Goal: Information Seeking & Learning: Learn about a topic

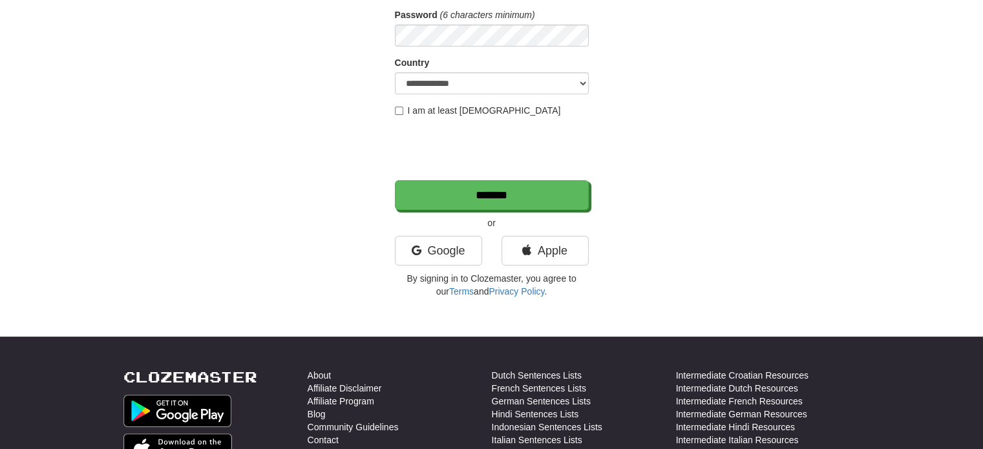
scroll to position [65, 0]
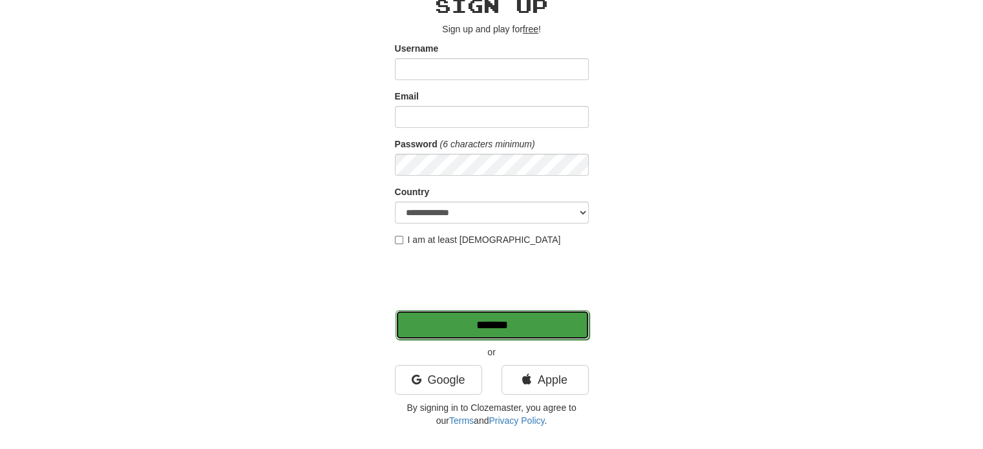
click at [508, 322] on input "*******" at bounding box center [492, 325] width 194 height 30
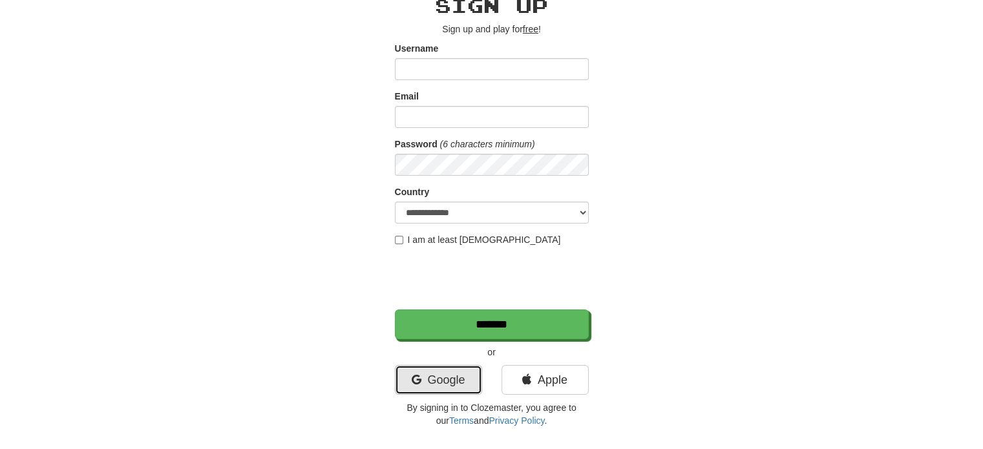
click at [428, 380] on link "Google" at bounding box center [438, 380] width 87 height 30
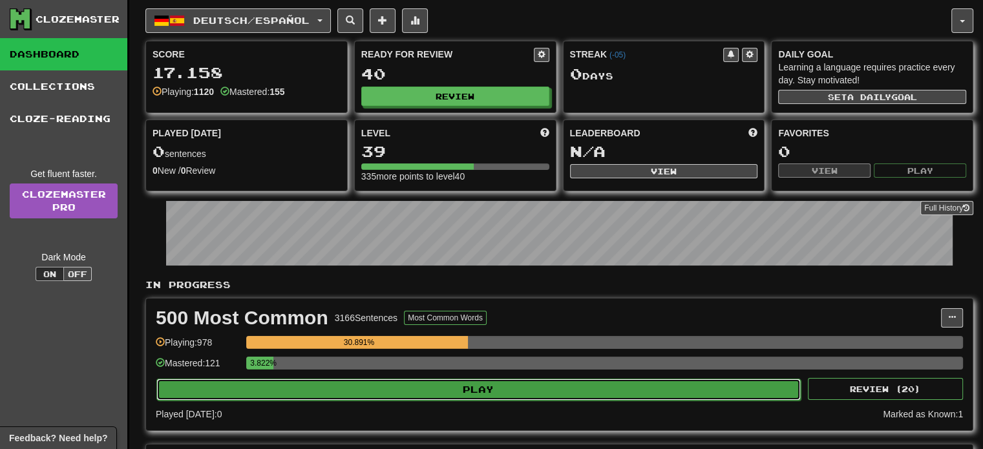
click at [392, 395] on button "Play" at bounding box center [478, 390] width 644 height 22
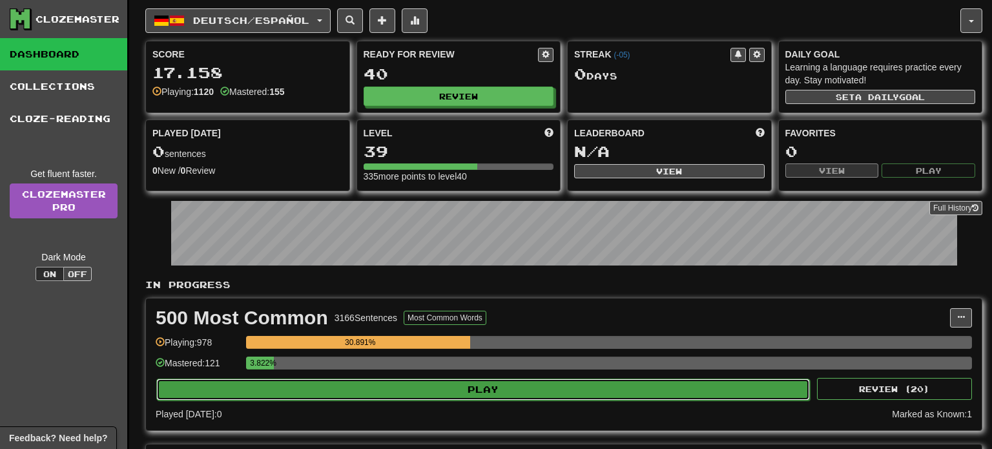
select select "**"
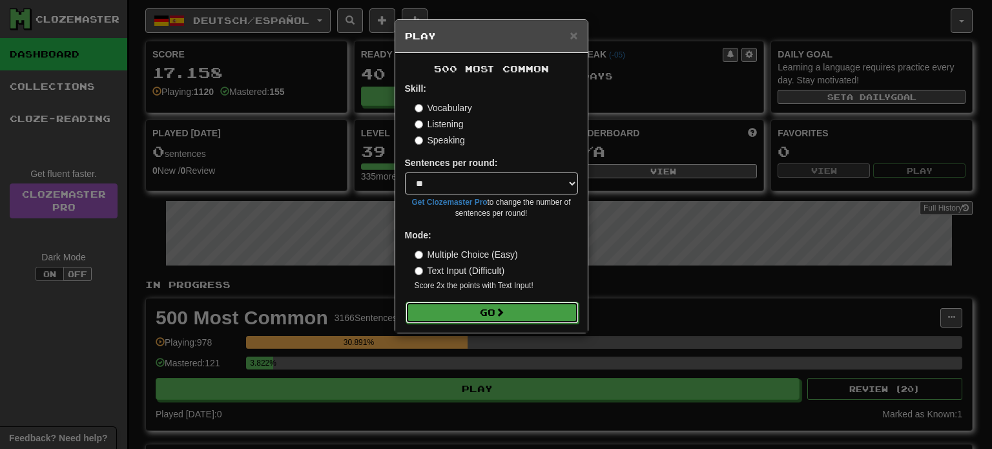
click at [453, 309] on button "Go" at bounding box center [492, 313] width 173 height 22
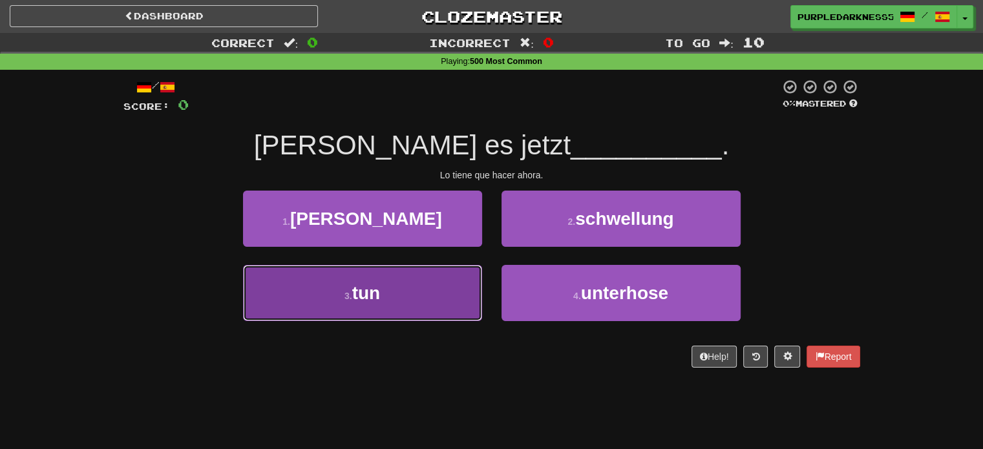
click at [413, 286] on button "3 . tun" at bounding box center [362, 293] width 239 height 56
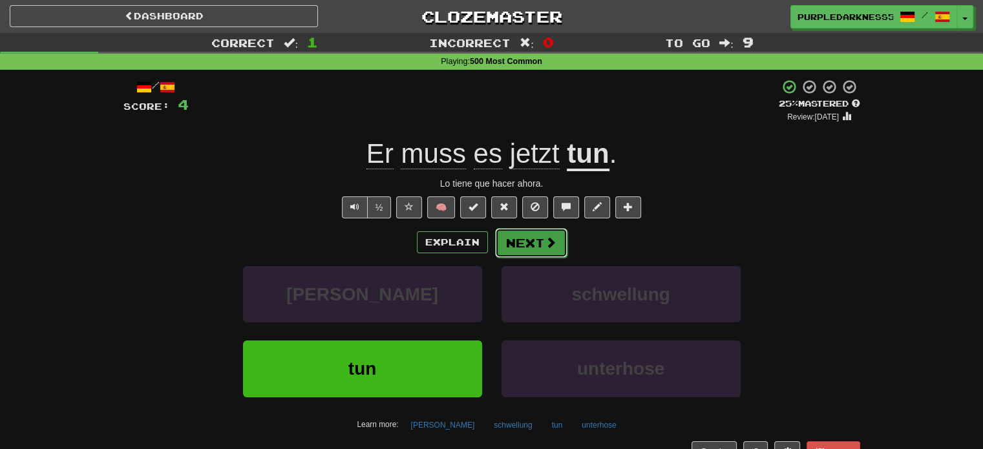
click at [530, 240] on button "Next" at bounding box center [531, 243] width 72 height 30
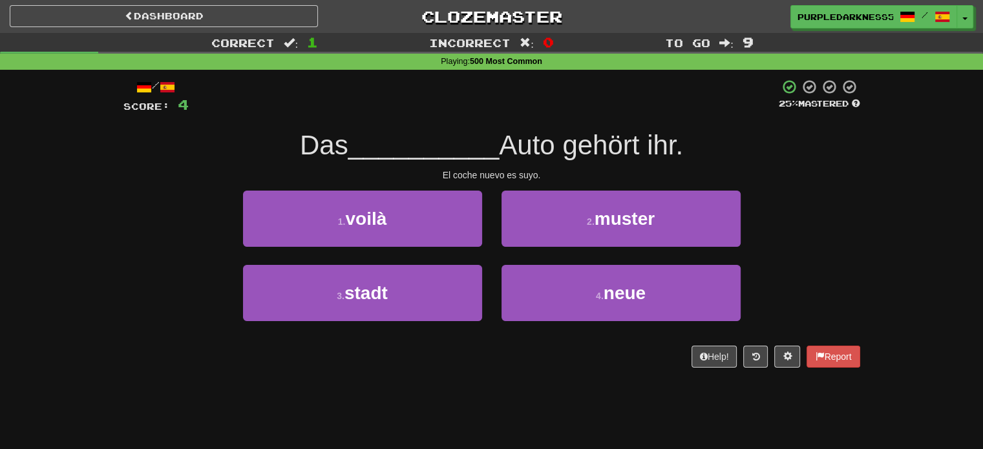
click at [579, 322] on div "4 . neue" at bounding box center [621, 302] width 258 height 74
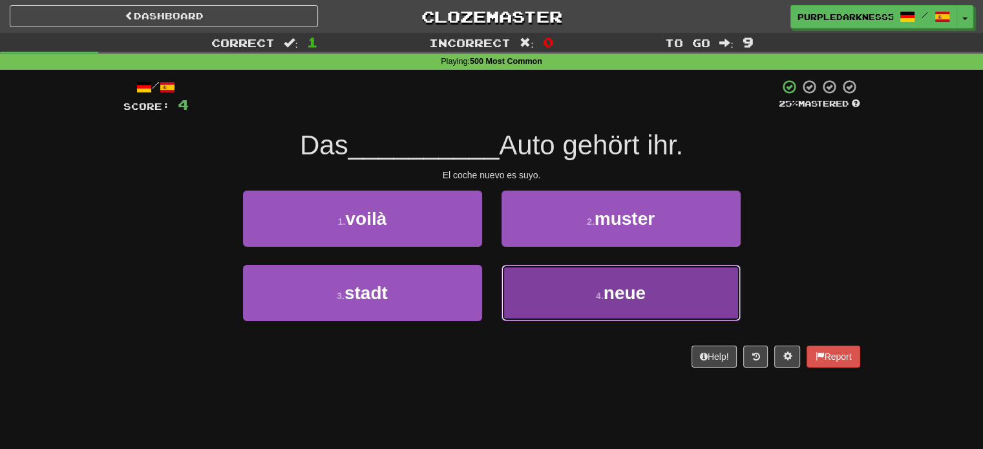
click at [574, 300] on button "4 . neue" at bounding box center [620, 293] width 239 height 56
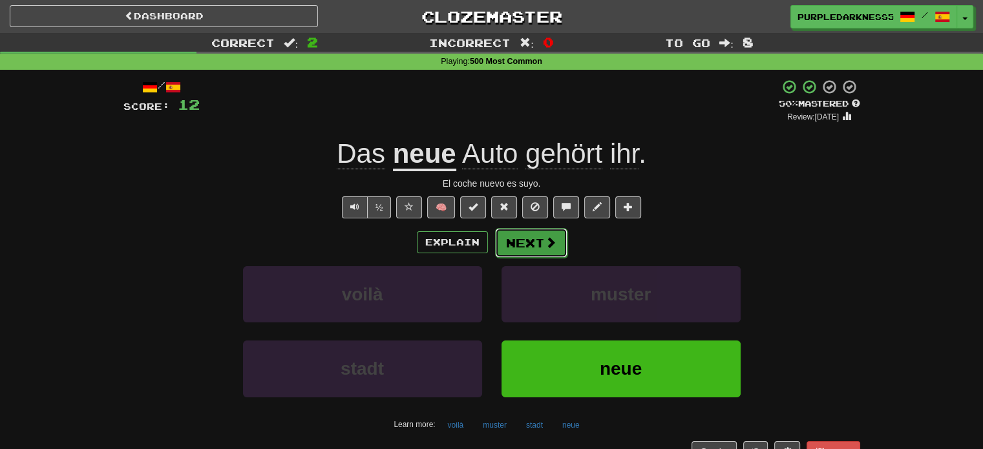
click at [550, 234] on button "Next" at bounding box center [531, 243] width 72 height 30
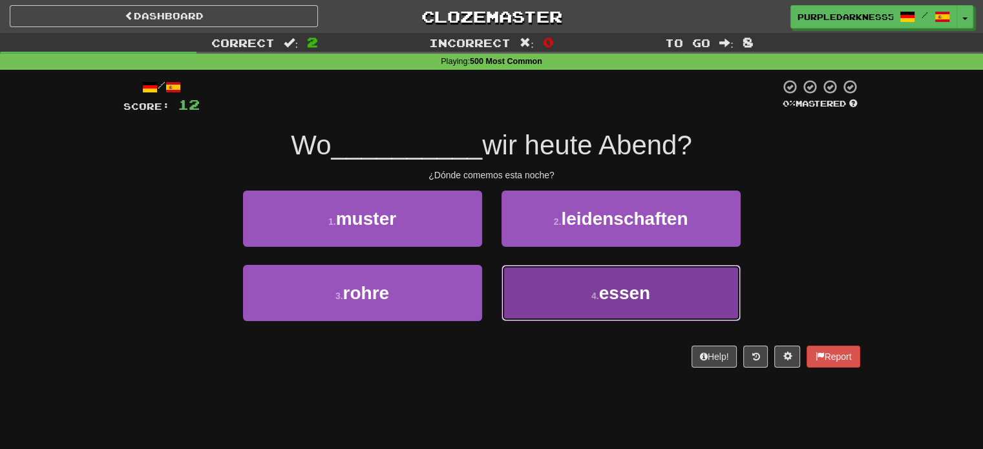
click at [555, 299] on button "4 . essen" at bounding box center [620, 293] width 239 height 56
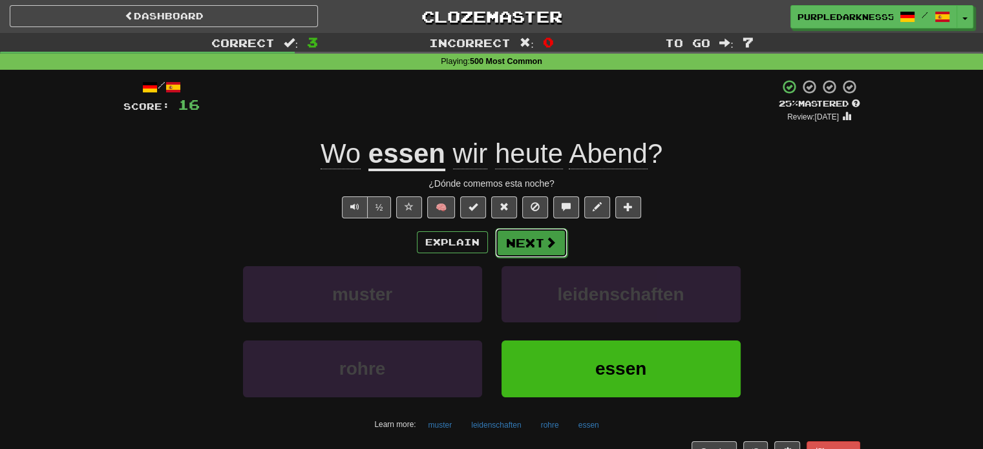
click at [550, 245] on span at bounding box center [551, 242] width 12 height 12
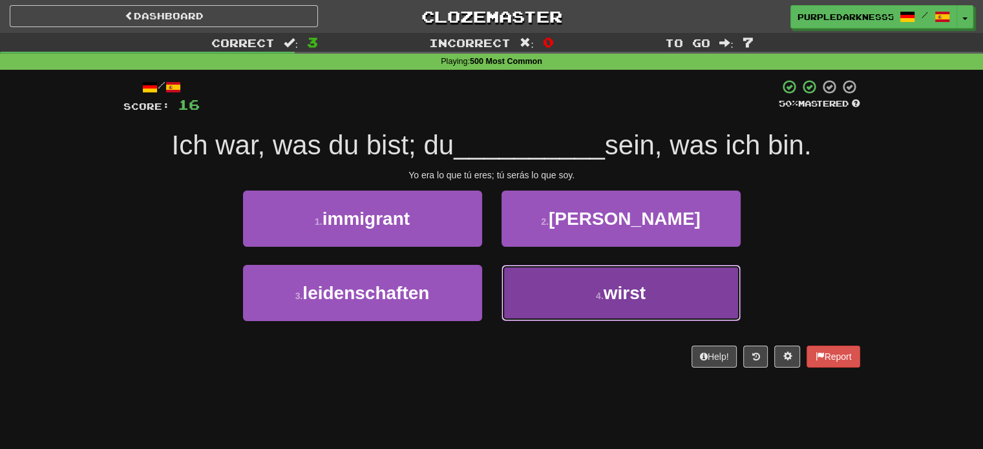
click at [625, 279] on button "4 . wirst" at bounding box center [620, 293] width 239 height 56
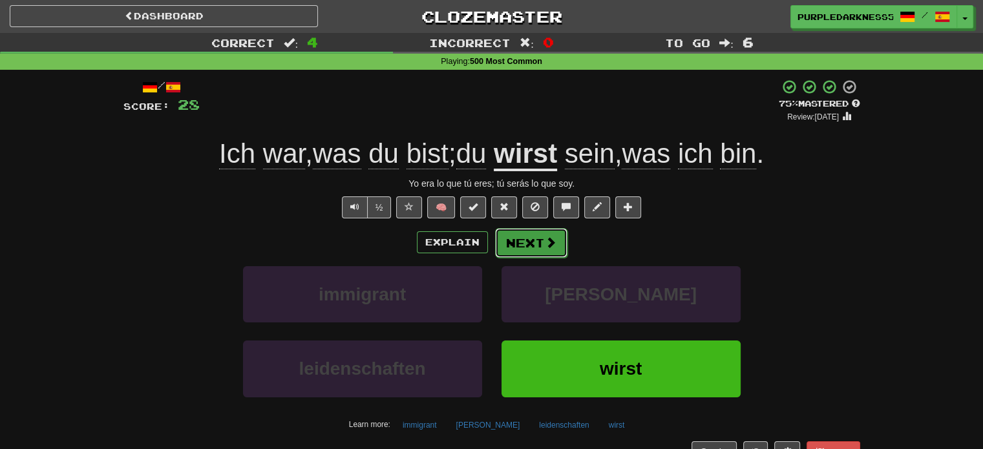
click at [525, 238] on button "Next" at bounding box center [531, 243] width 72 height 30
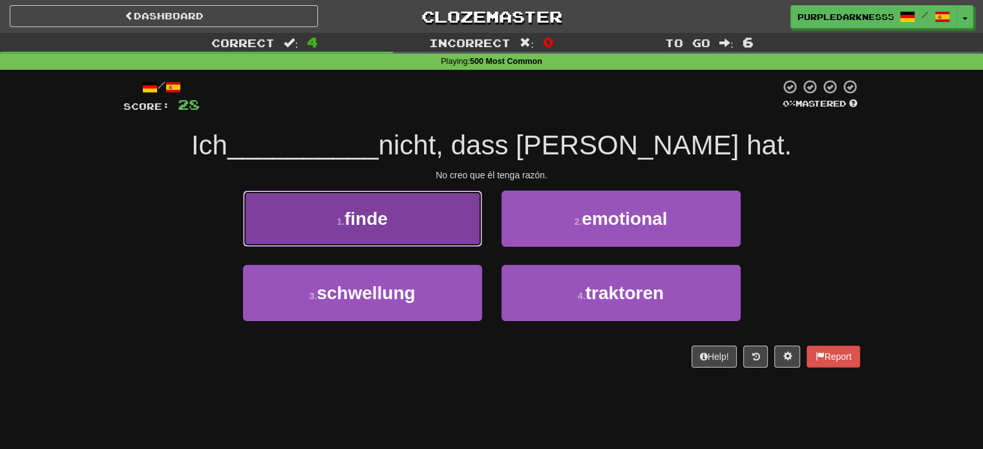
click at [376, 225] on span "finde" at bounding box center [365, 219] width 43 height 20
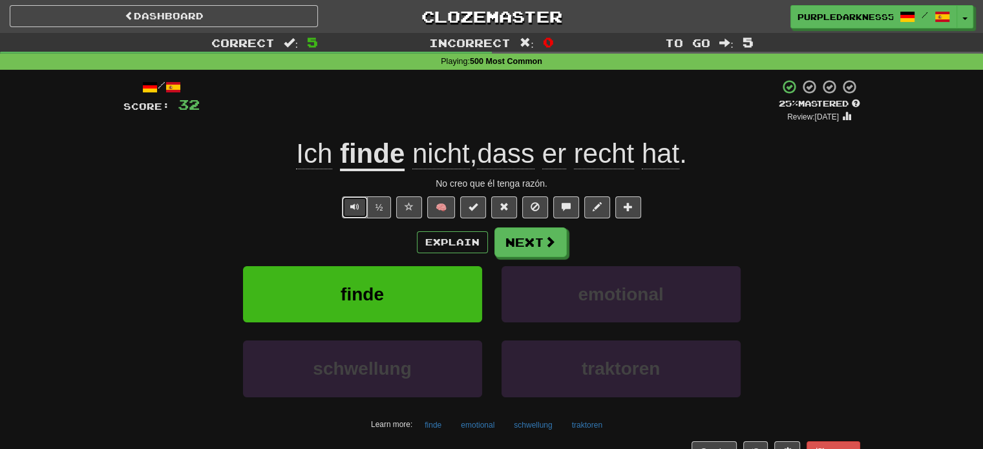
click at [353, 209] on span "Text-to-speech controls" at bounding box center [354, 206] width 9 height 9
click at [542, 255] on button "Next" at bounding box center [531, 243] width 72 height 30
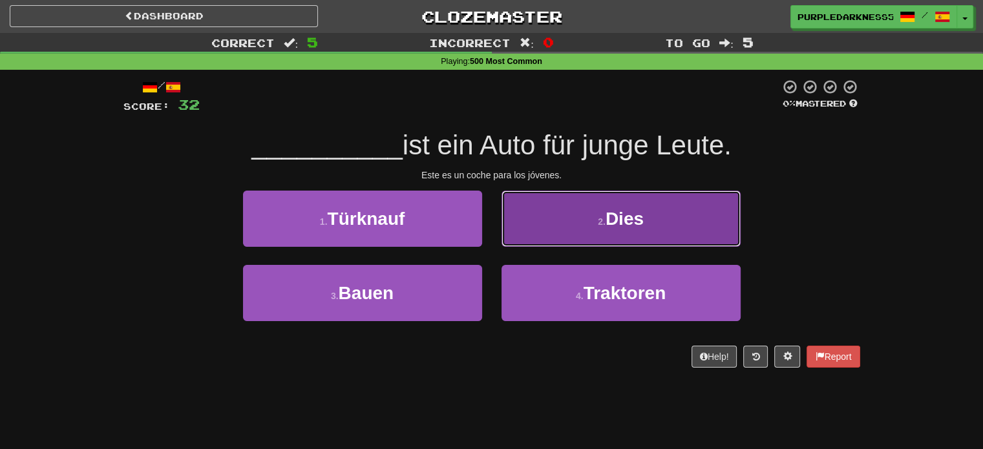
click at [578, 232] on button "2 . Dies" at bounding box center [620, 219] width 239 height 56
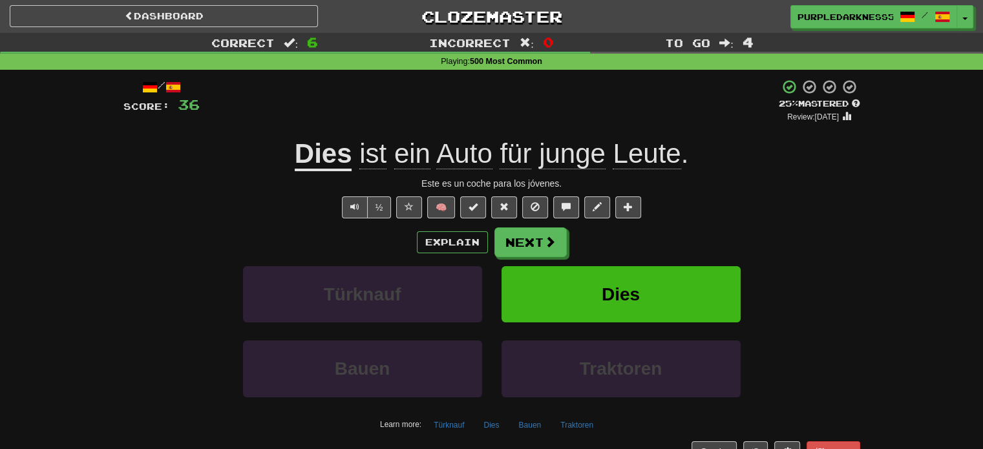
click at [524, 258] on div "Explain Next Türknauf Dies Bauen Traktoren Learn more: Türknauf Dies Bauen Trak…" at bounding box center [491, 330] width 736 height 207
click at [522, 246] on button "Next" at bounding box center [531, 243] width 72 height 30
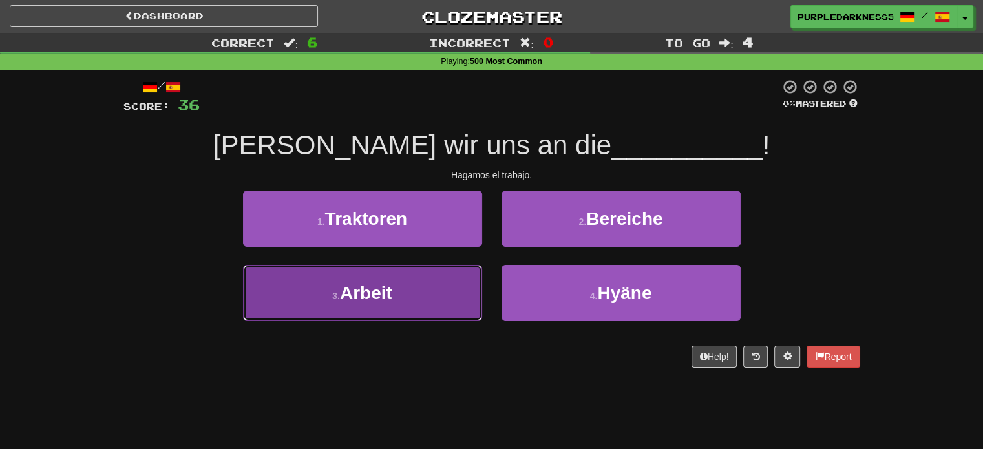
click at [431, 309] on button "3 . Arbeit" at bounding box center [362, 293] width 239 height 56
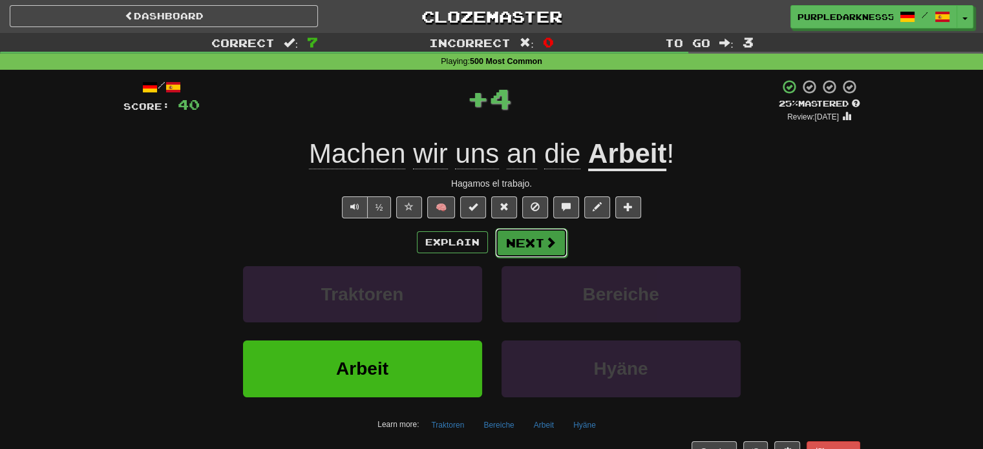
click at [552, 236] on span at bounding box center [551, 242] width 12 height 12
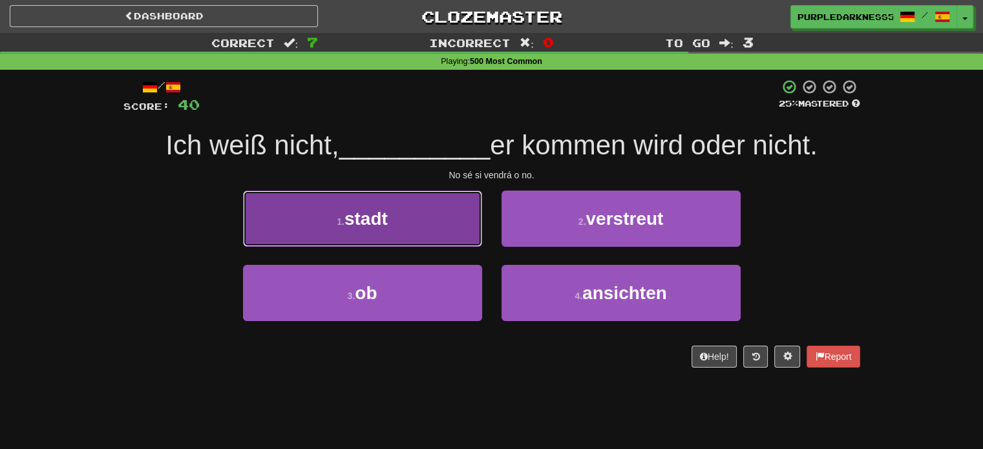
click at [338, 220] on small "1 ." at bounding box center [341, 221] width 8 height 10
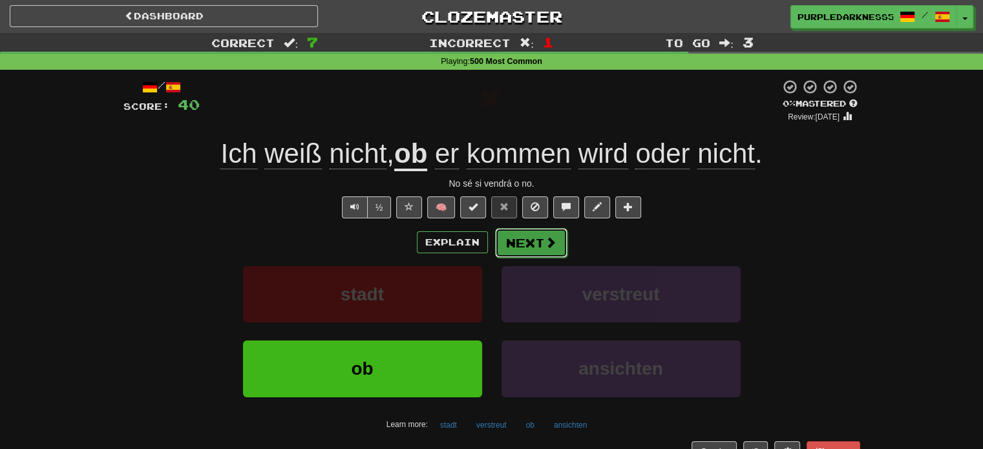
click at [553, 237] on span at bounding box center [551, 242] width 12 height 12
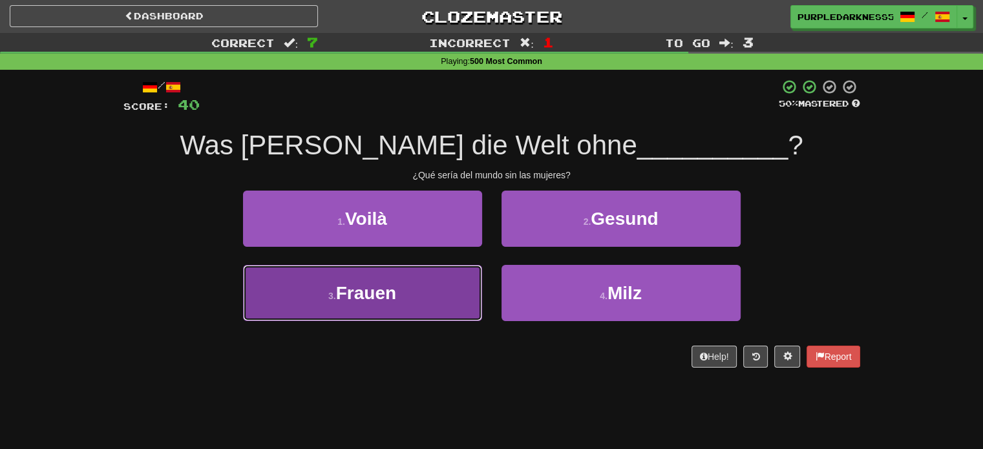
click at [421, 287] on button "3 . Frauen" at bounding box center [362, 293] width 239 height 56
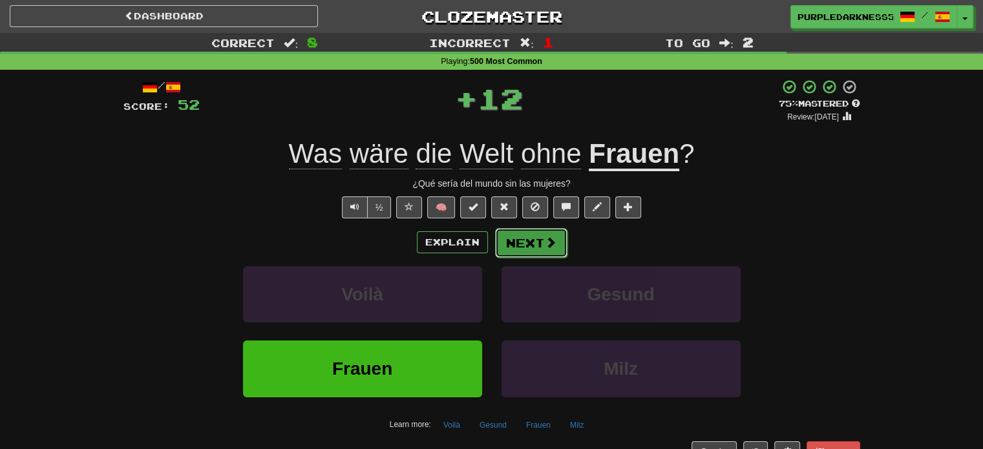
click at [509, 242] on button "Next" at bounding box center [531, 243] width 72 height 30
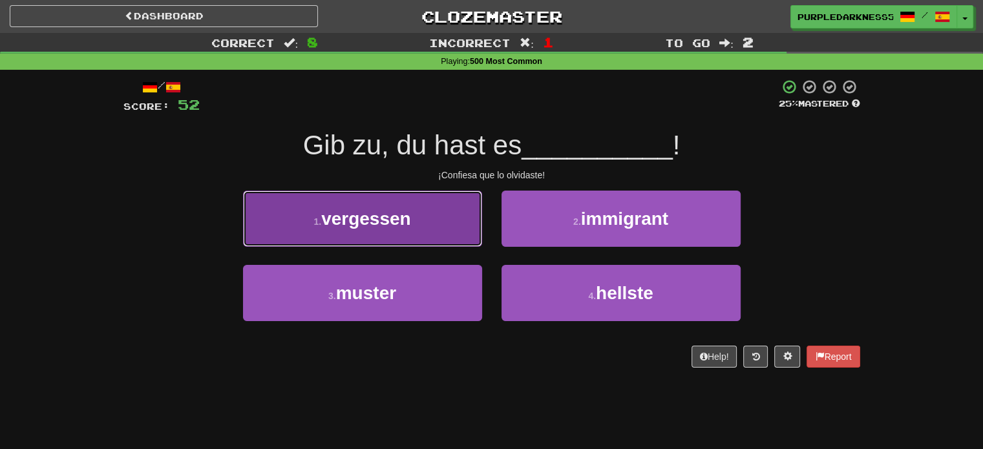
click at [385, 227] on span "vergessen" at bounding box center [366, 219] width 90 height 20
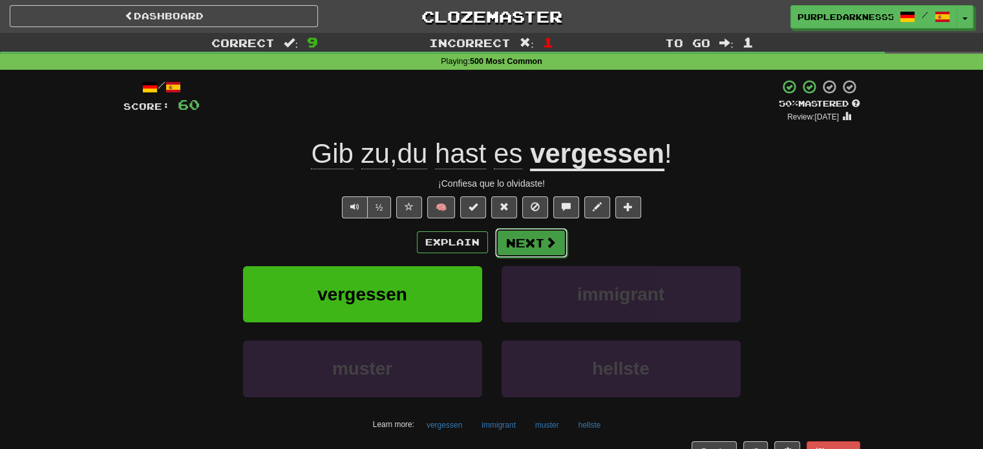
click at [528, 249] on button "Next" at bounding box center [531, 243] width 72 height 30
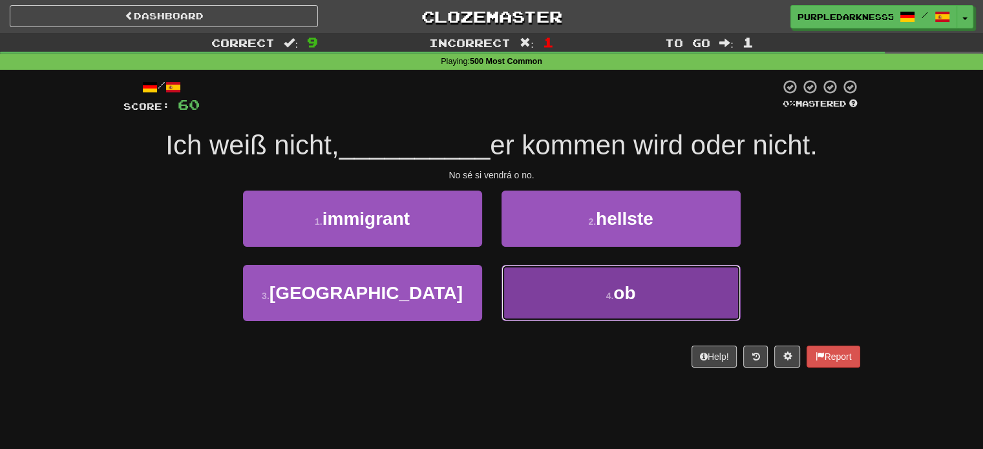
click at [557, 278] on button "4 . ob" at bounding box center [620, 293] width 239 height 56
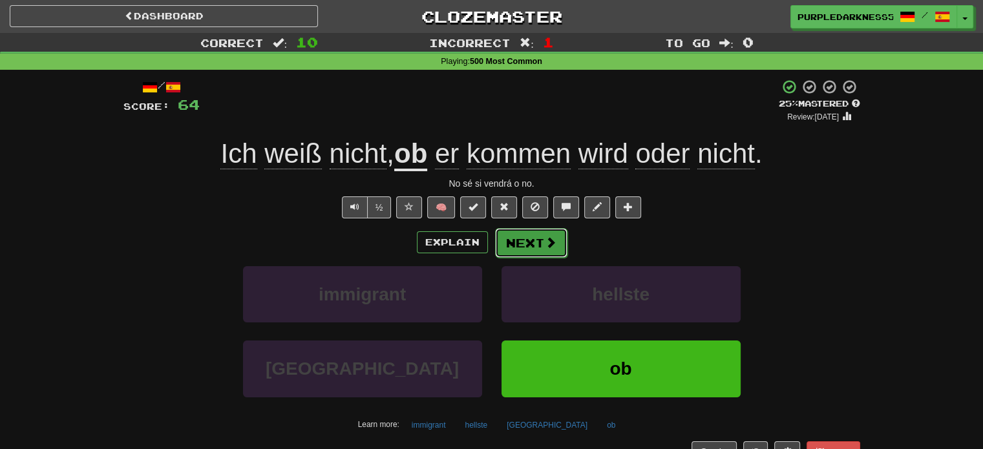
click at [512, 250] on button "Next" at bounding box center [531, 243] width 72 height 30
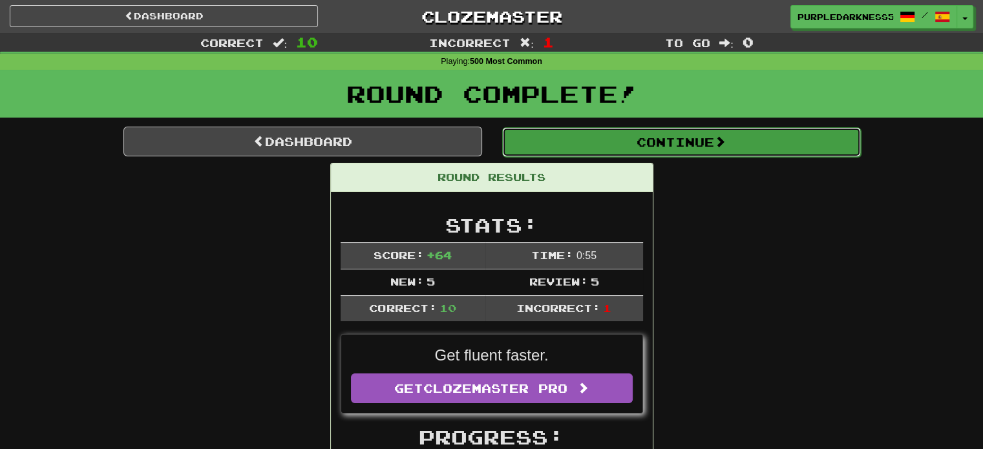
click at [547, 140] on button "Continue" at bounding box center [681, 142] width 359 height 30
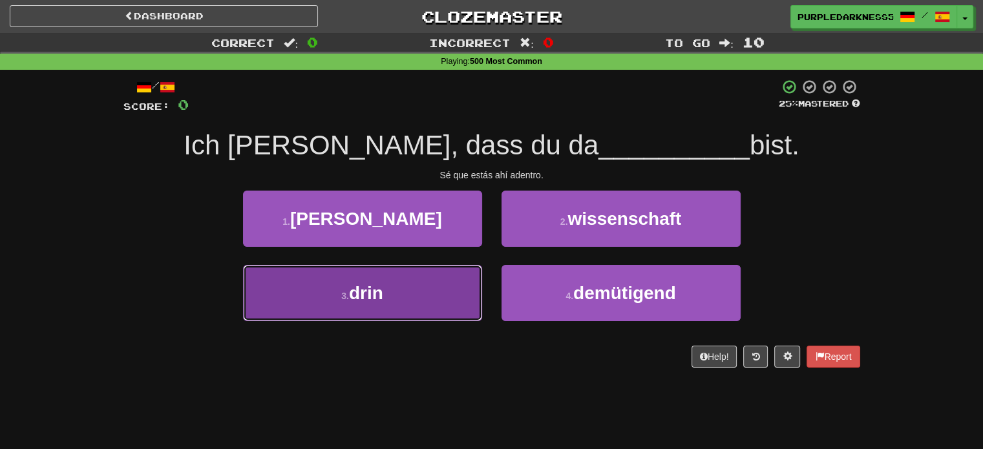
click at [417, 296] on button "3 . drin" at bounding box center [362, 293] width 239 height 56
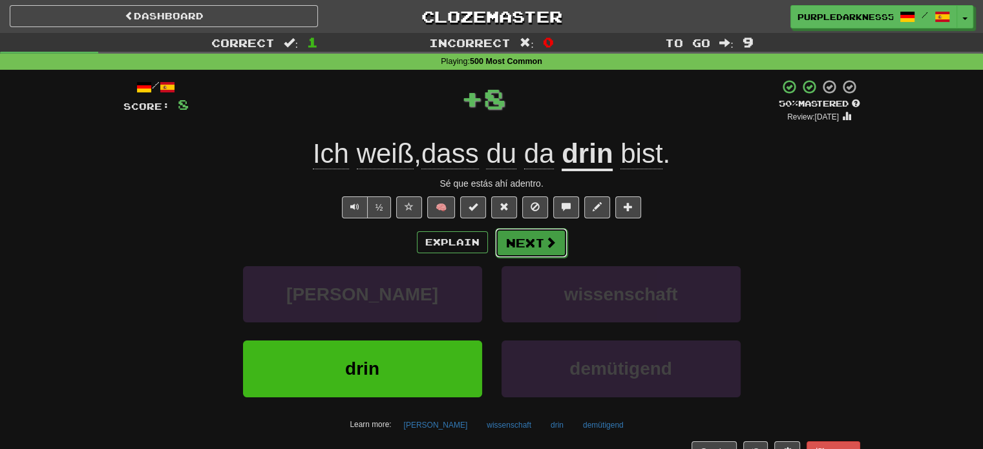
click at [525, 245] on button "Next" at bounding box center [531, 243] width 72 height 30
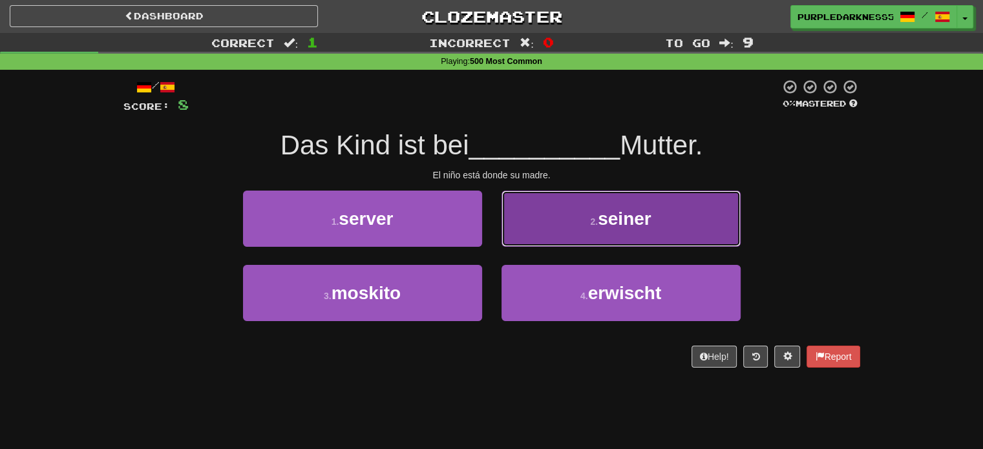
click at [576, 229] on button "2 . seiner" at bounding box center [620, 219] width 239 height 56
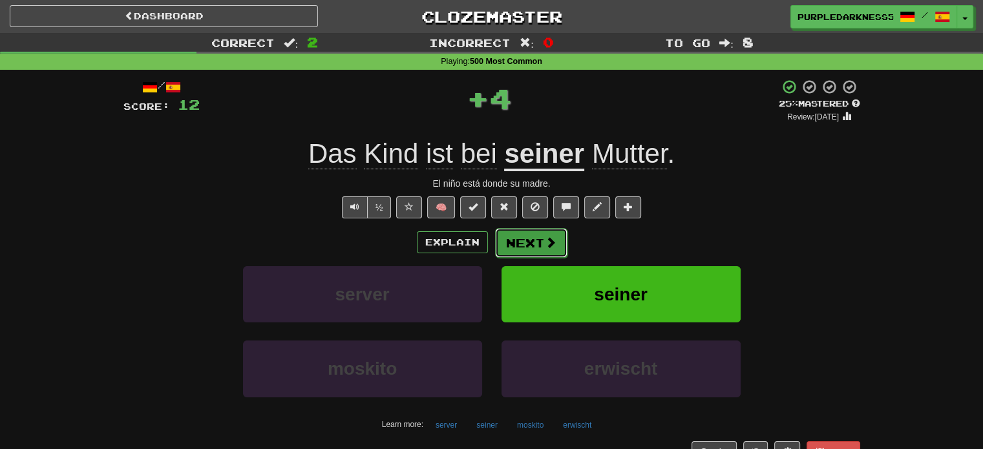
click at [534, 253] on button "Next" at bounding box center [531, 243] width 72 height 30
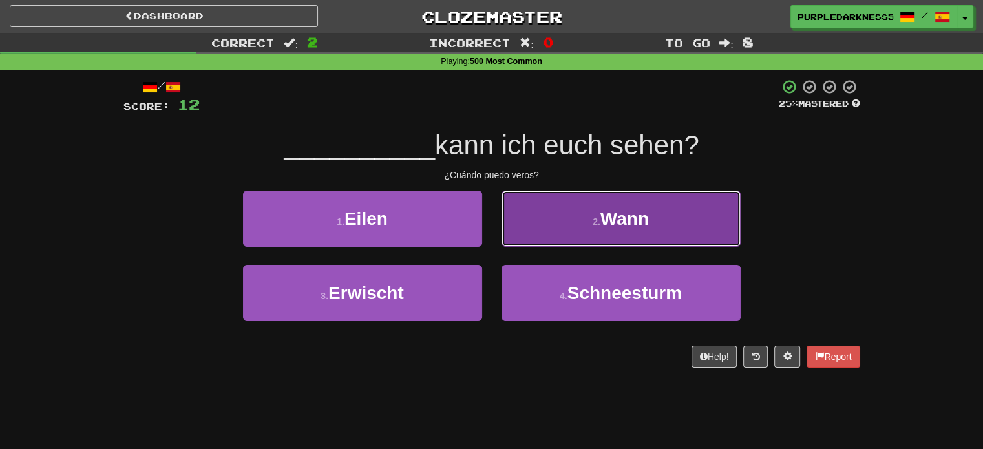
click at [528, 236] on button "2 . Wann" at bounding box center [620, 219] width 239 height 56
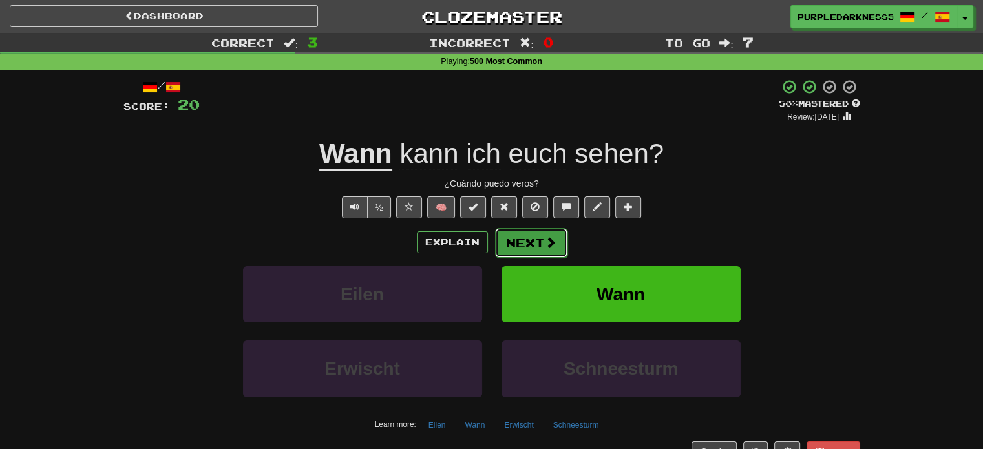
click at [510, 246] on button "Next" at bounding box center [531, 243] width 72 height 30
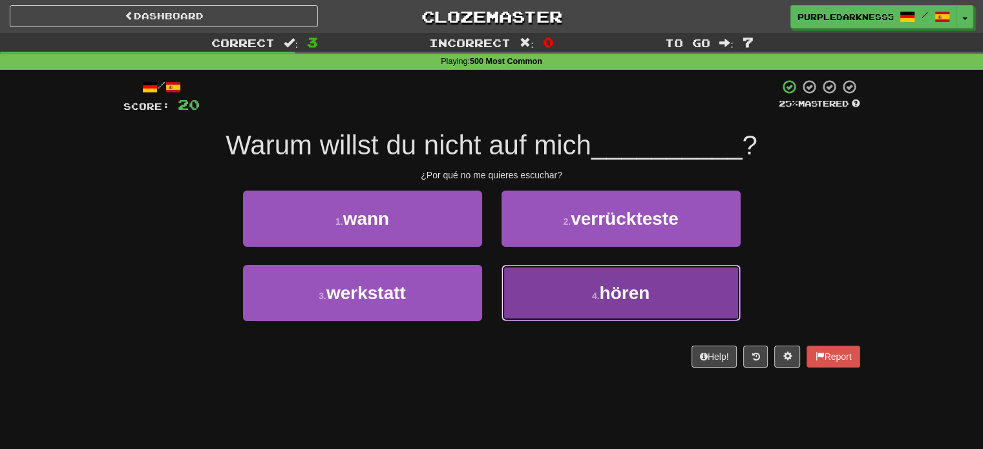
click at [549, 290] on button "4 . hören" at bounding box center [620, 293] width 239 height 56
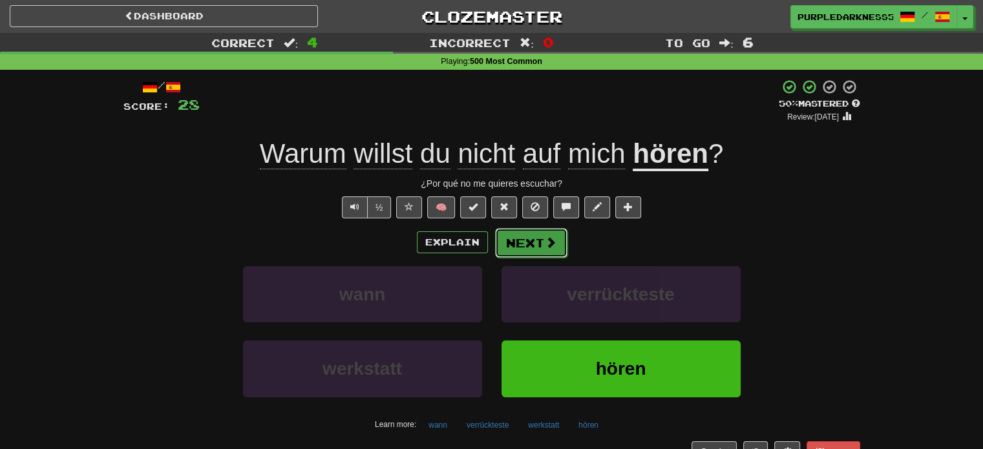
click at [512, 243] on button "Next" at bounding box center [531, 243] width 72 height 30
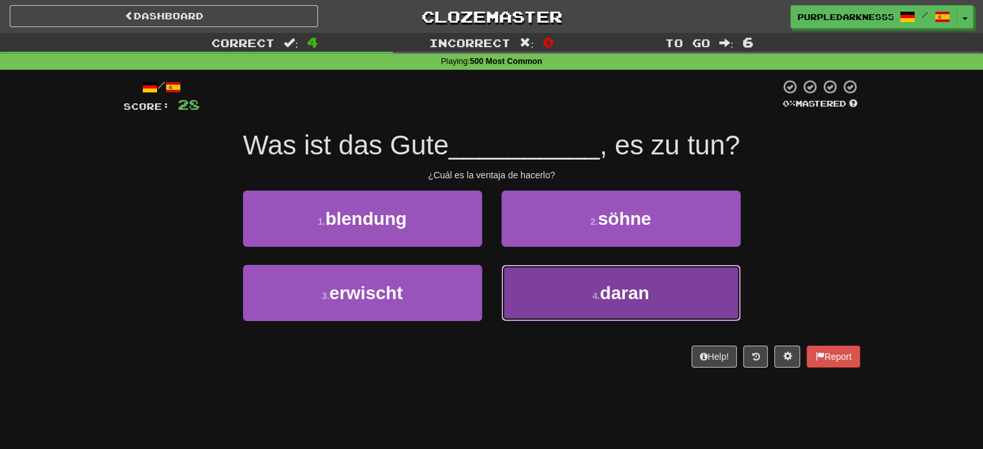
click at [523, 294] on button "4 . daran" at bounding box center [620, 293] width 239 height 56
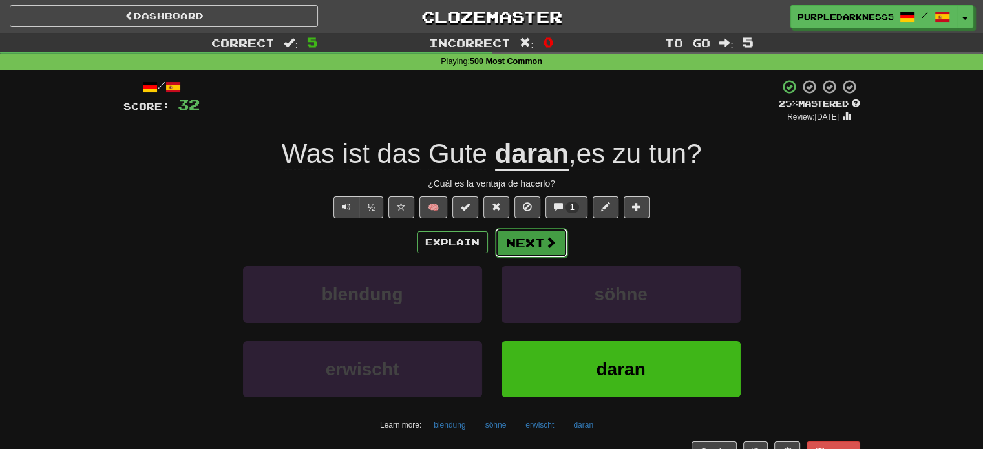
click at [556, 233] on button "Next" at bounding box center [531, 243] width 72 height 30
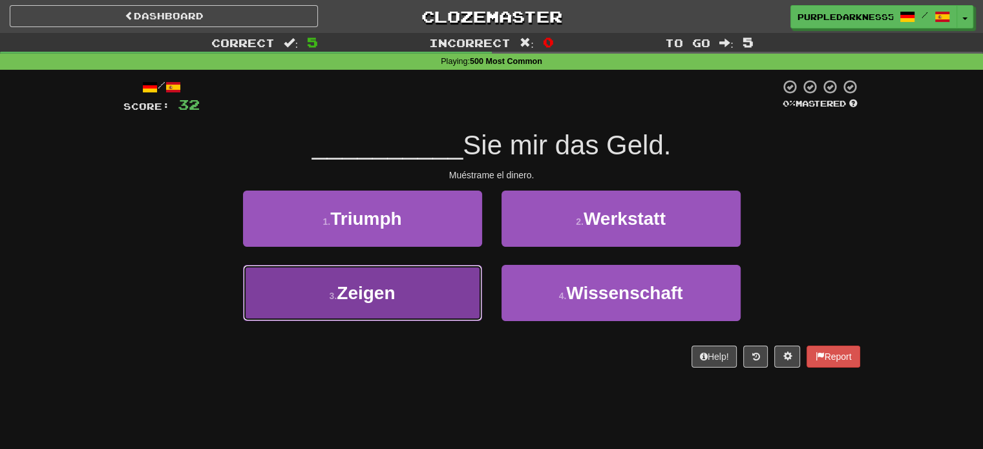
click at [413, 293] on button "3 . Zeigen" at bounding box center [362, 293] width 239 height 56
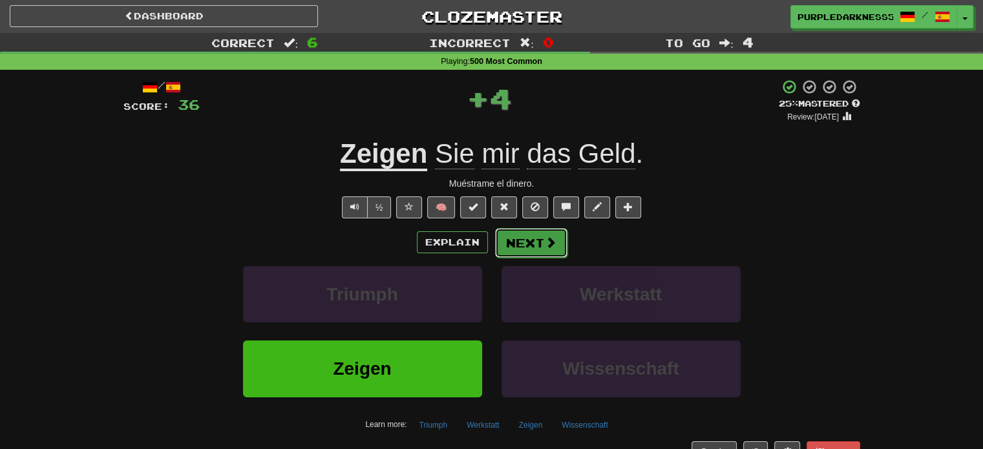
click at [549, 240] on span at bounding box center [551, 242] width 12 height 12
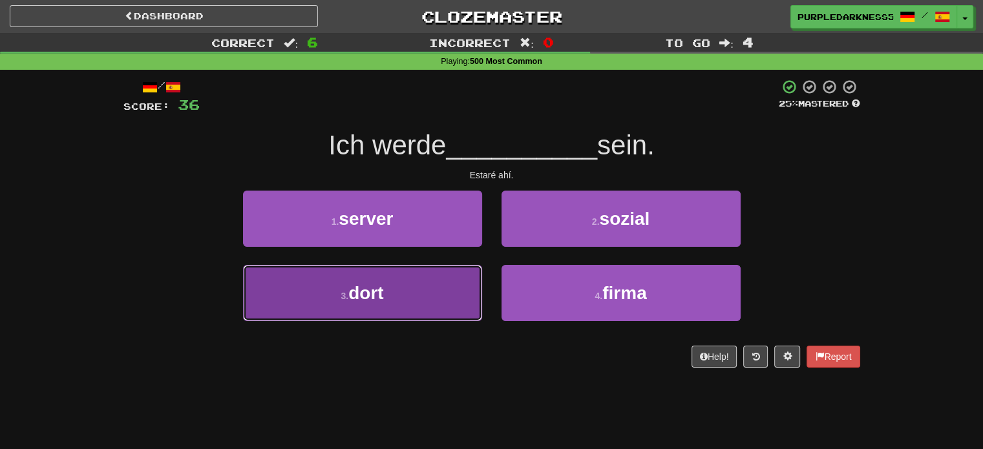
click at [408, 289] on button "3 . dort" at bounding box center [362, 293] width 239 height 56
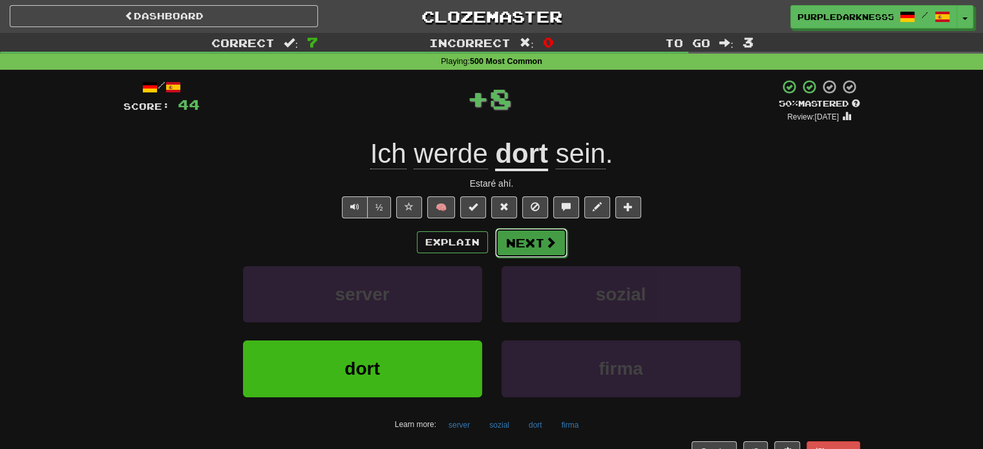
click at [550, 242] on span at bounding box center [551, 242] width 12 height 12
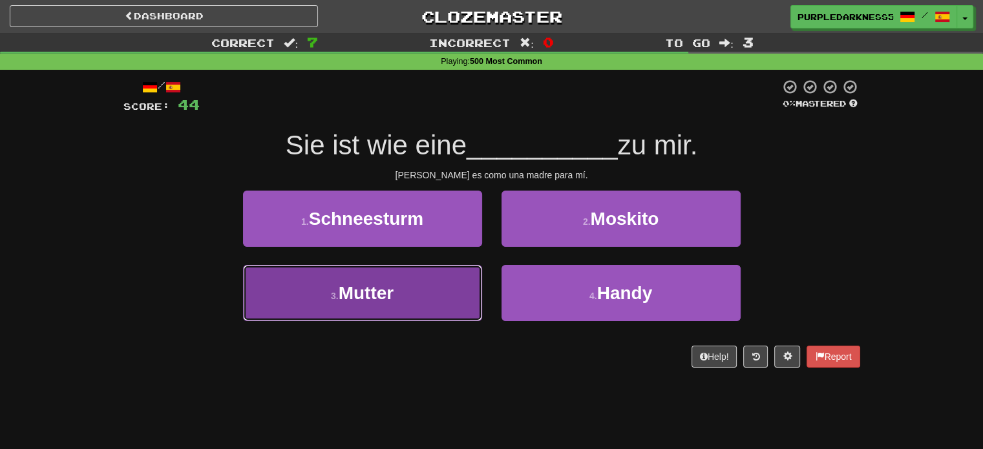
click at [455, 275] on button "3 . Mutter" at bounding box center [362, 293] width 239 height 56
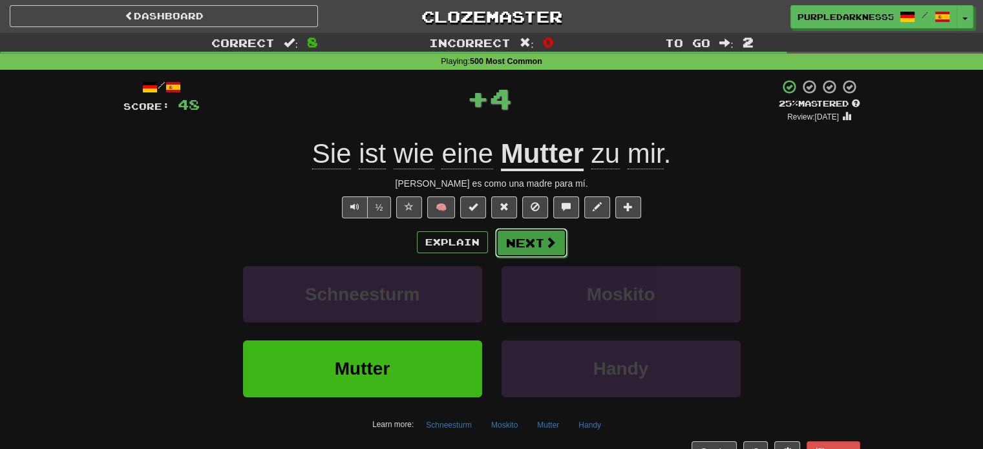
click at [537, 229] on button "Next" at bounding box center [531, 243] width 72 height 30
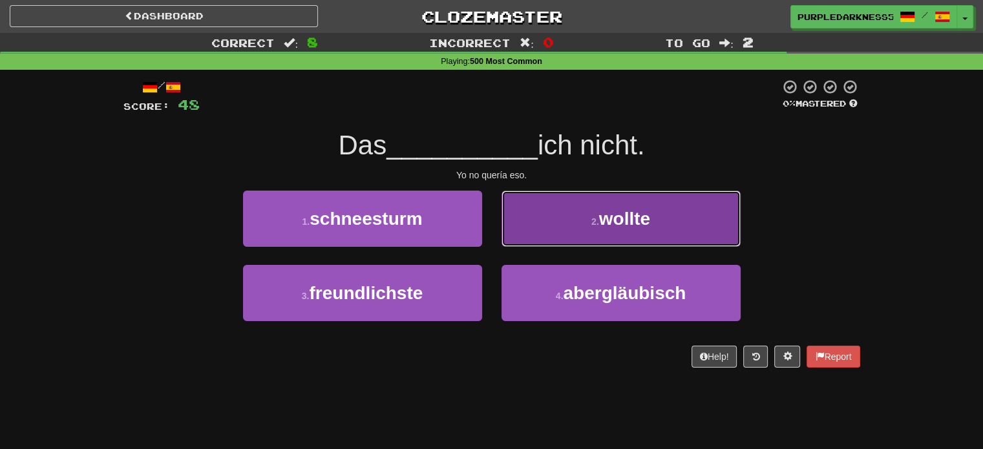
click at [531, 207] on button "2 . wollte" at bounding box center [620, 219] width 239 height 56
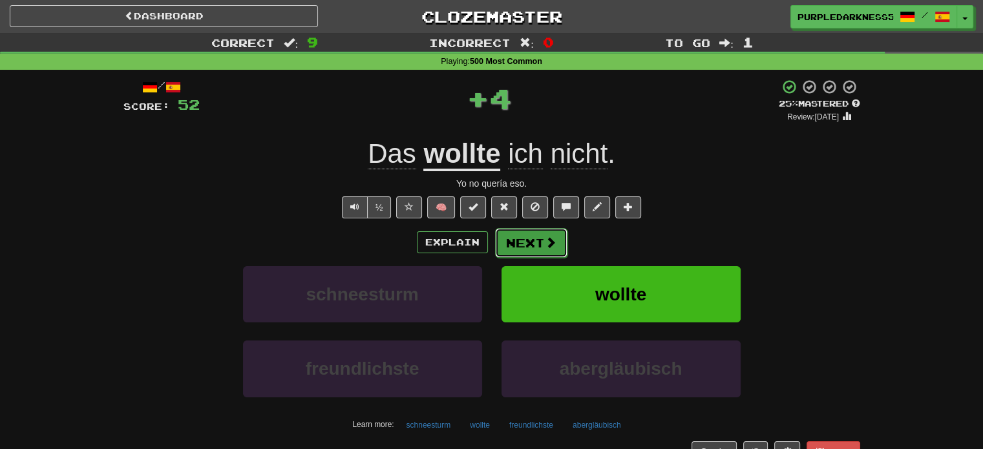
click at [522, 238] on button "Next" at bounding box center [531, 243] width 72 height 30
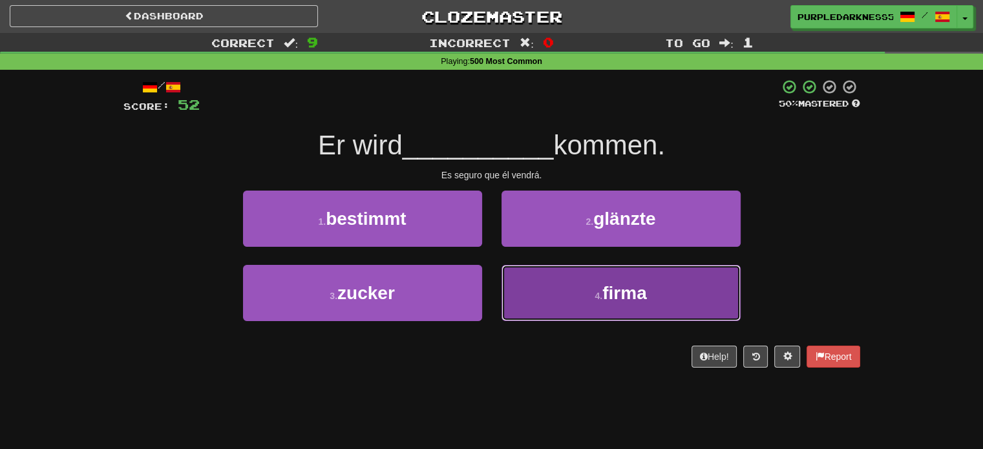
click at [585, 291] on button "4 . firma" at bounding box center [620, 293] width 239 height 56
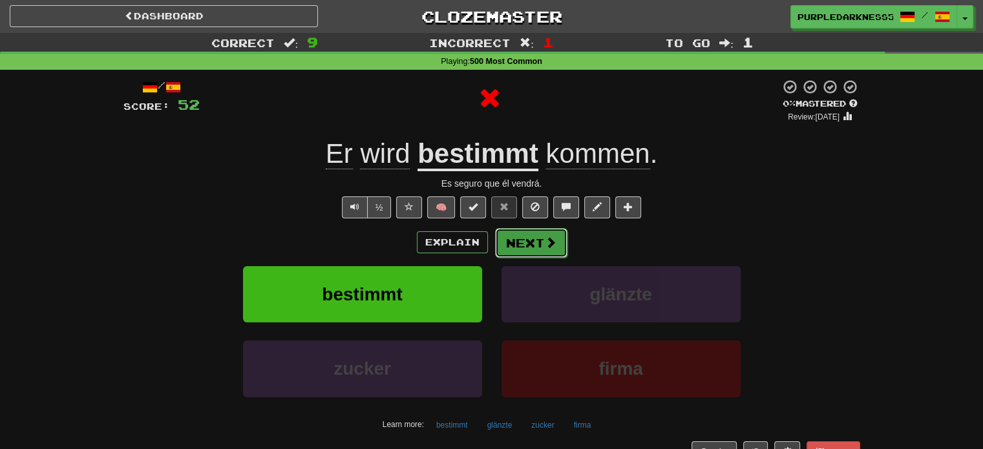
click at [521, 253] on button "Next" at bounding box center [531, 243] width 72 height 30
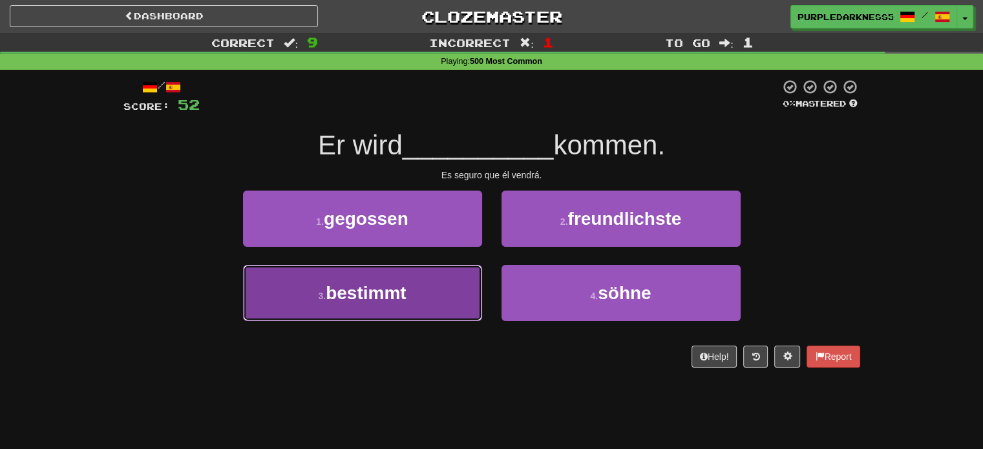
click at [424, 282] on button "3 . bestimmt" at bounding box center [362, 293] width 239 height 56
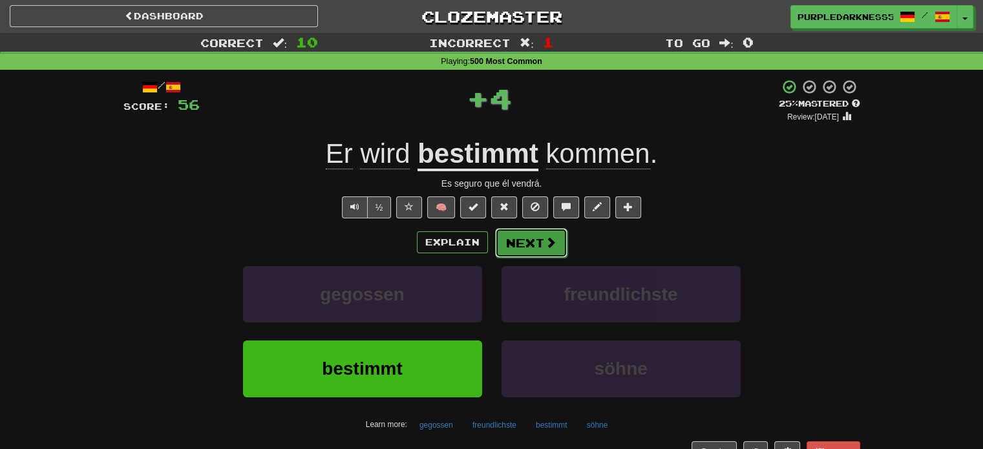
click at [542, 242] on button "Next" at bounding box center [531, 243] width 72 height 30
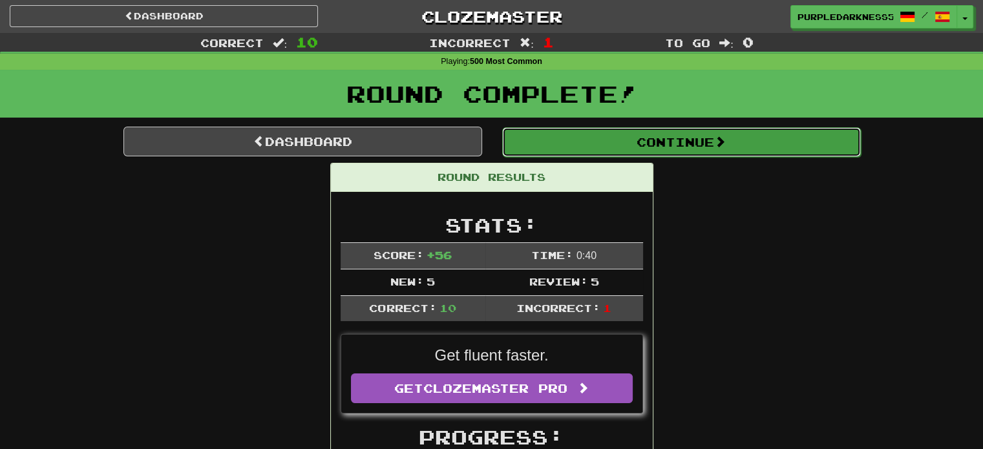
click at [519, 145] on button "Continue" at bounding box center [681, 142] width 359 height 30
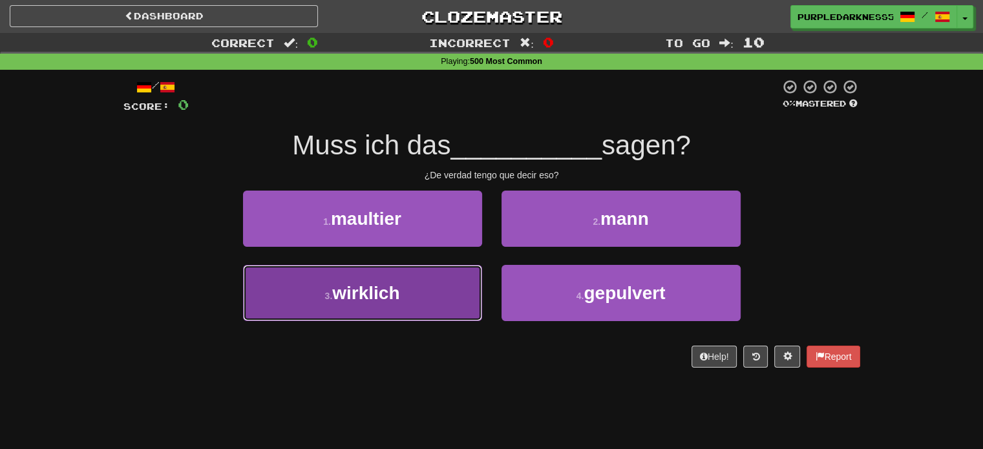
click at [410, 295] on button "3 . wirklich" at bounding box center [362, 293] width 239 height 56
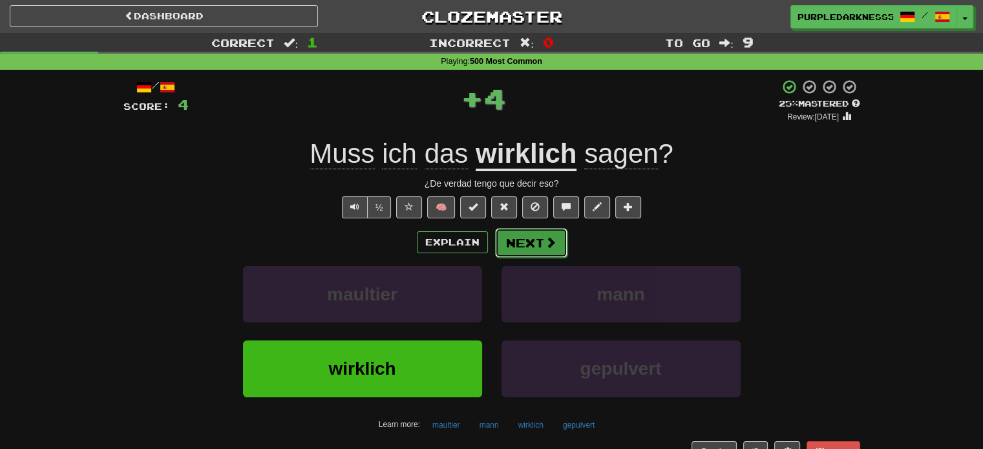
click at [524, 237] on button "Next" at bounding box center [531, 243] width 72 height 30
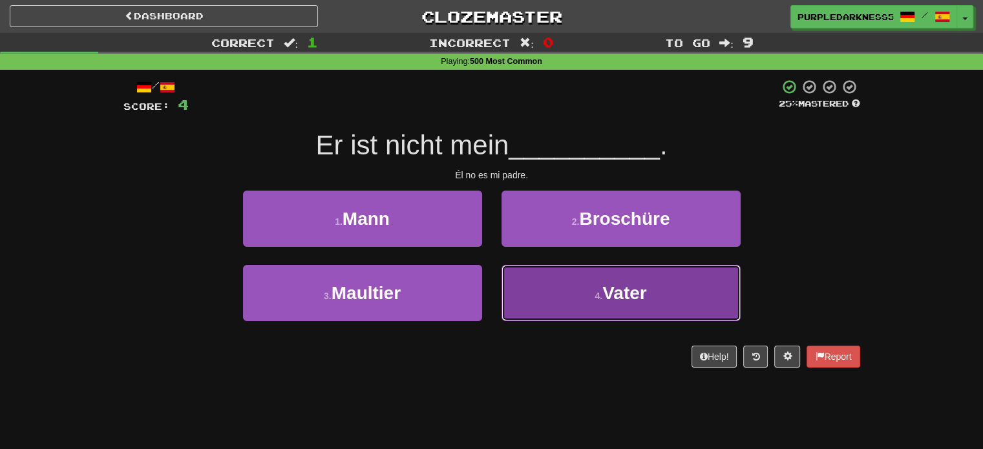
click at [589, 295] on button "4 . Vater" at bounding box center [620, 293] width 239 height 56
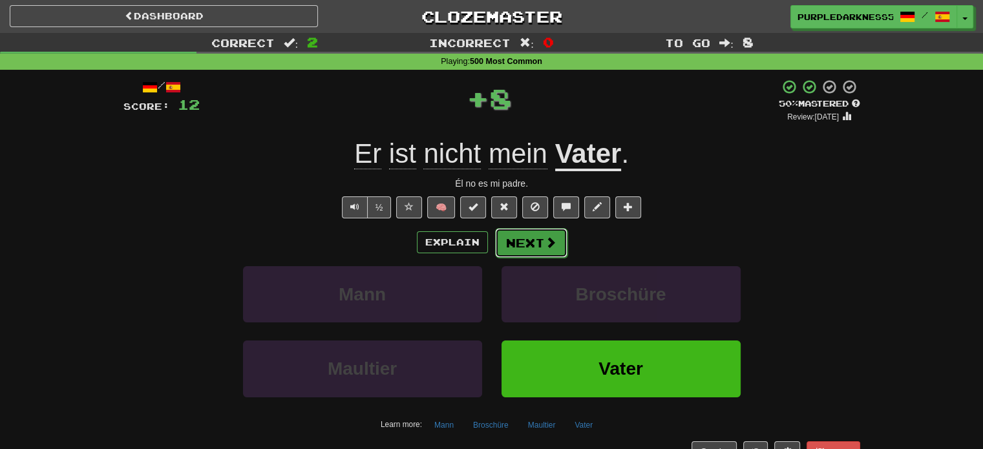
click at [520, 243] on button "Next" at bounding box center [531, 243] width 72 height 30
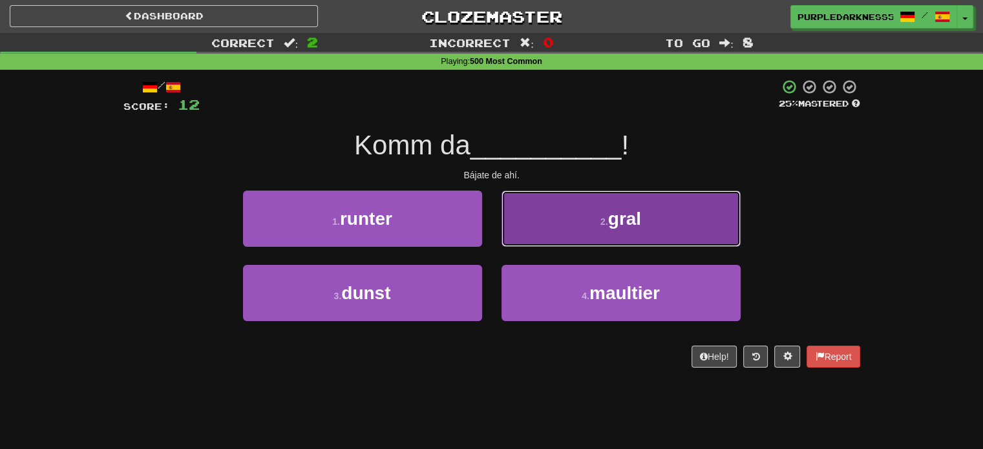
click at [561, 229] on button "2 . gral" at bounding box center [620, 219] width 239 height 56
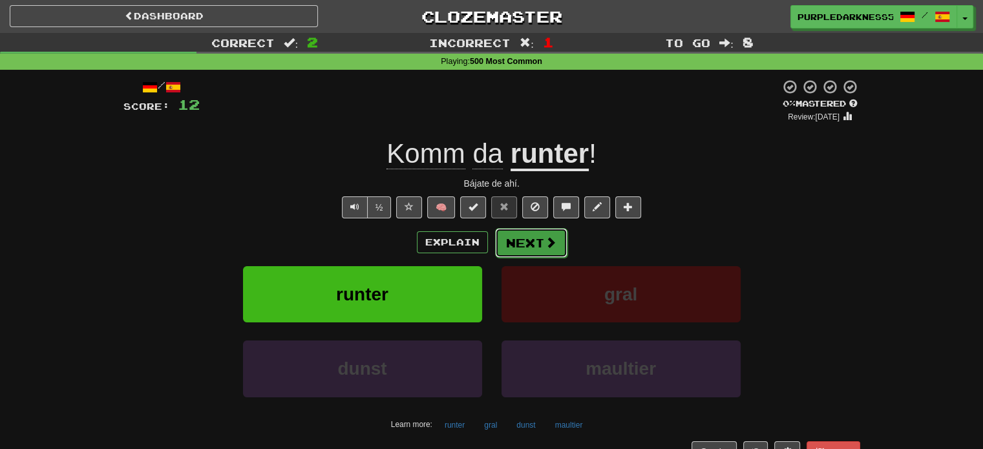
click at [528, 235] on button "Next" at bounding box center [531, 243] width 72 height 30
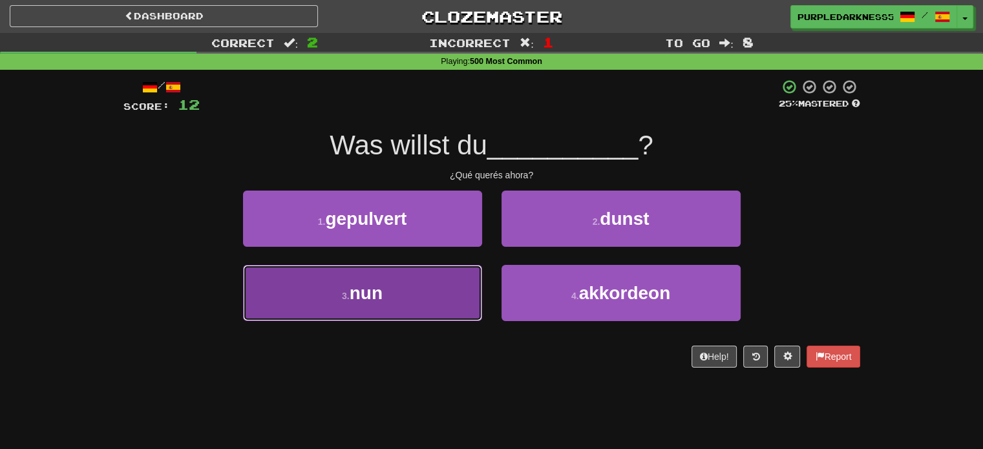
click at [441, 295] on button "3 . nun" at bounding box center [362, 293] width 239 height 56
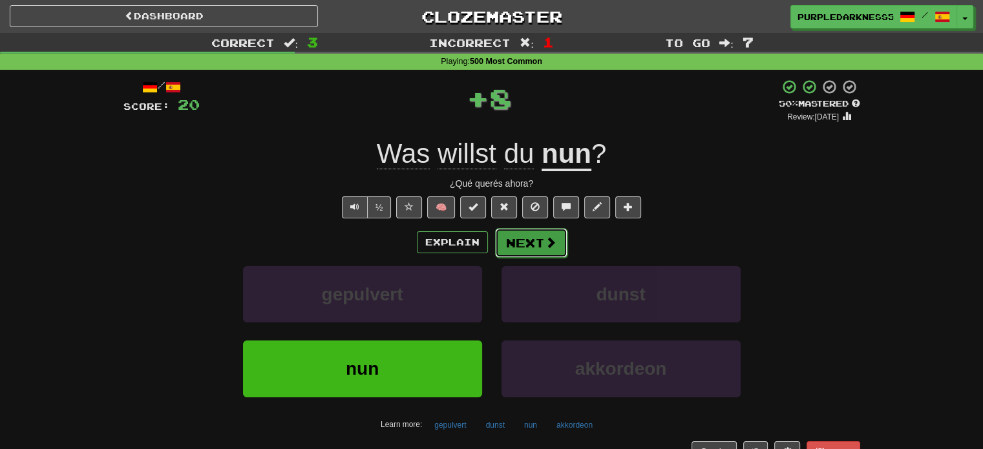
click at [550, 239] on span at bounding box center [551, 242] width 12 height 12
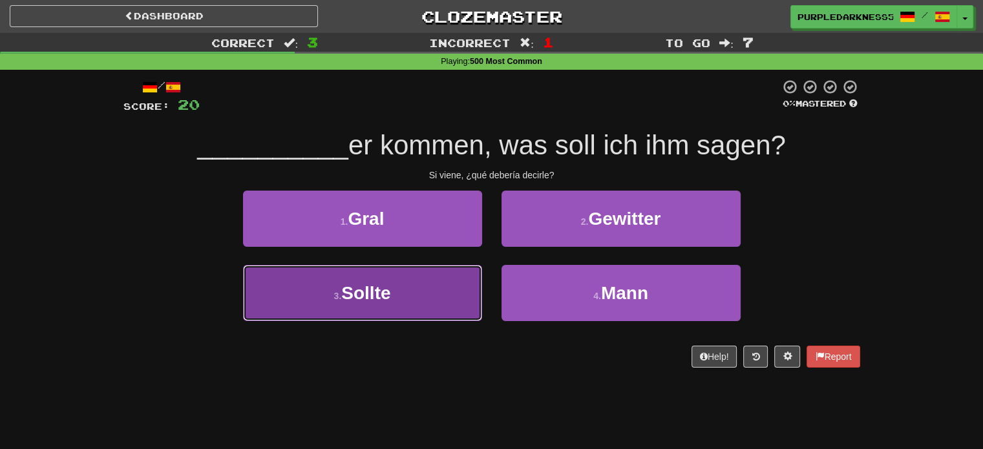
click at [395, 298] on button "3 . Sollte" at bounding box center [362, 293] width 239 height 56
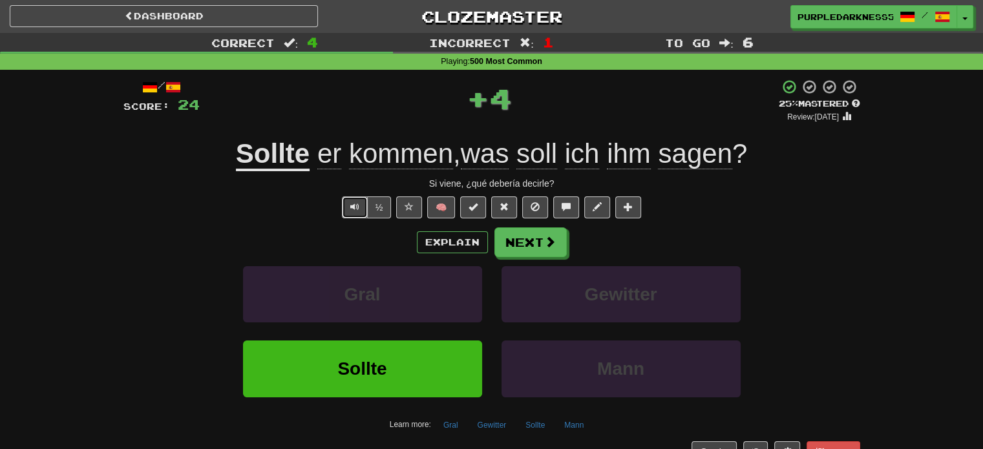
click at [348, 211] on button "Text-to-speech controls" at bounding box center [355, 207] width 26 height 22
click at [356, 205] on span "Text-to-speech controls" at bounding box center [354, 206] width 9 height 9
click at [537, 245] on button "Next" at bounding box center [531, 243] width 72 height 30
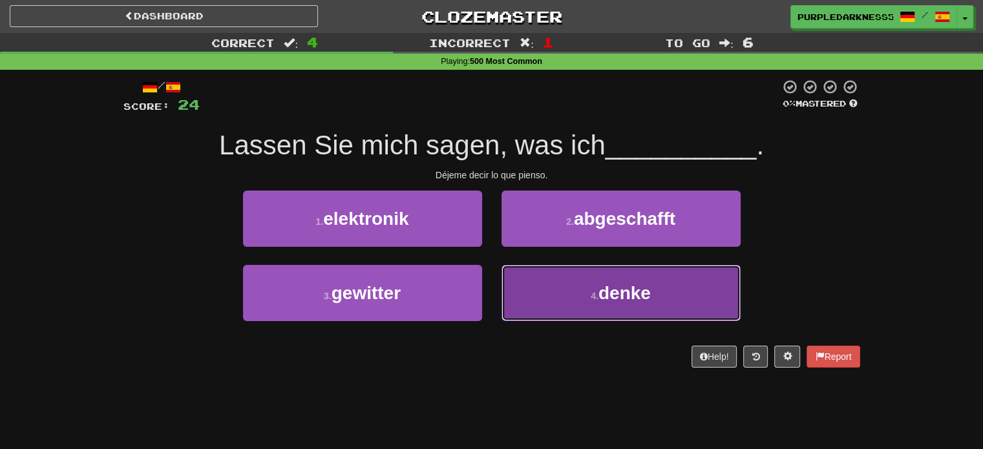
click at [612, 293] on span "denke" at bounding box center [624, 293] width 52 height 20
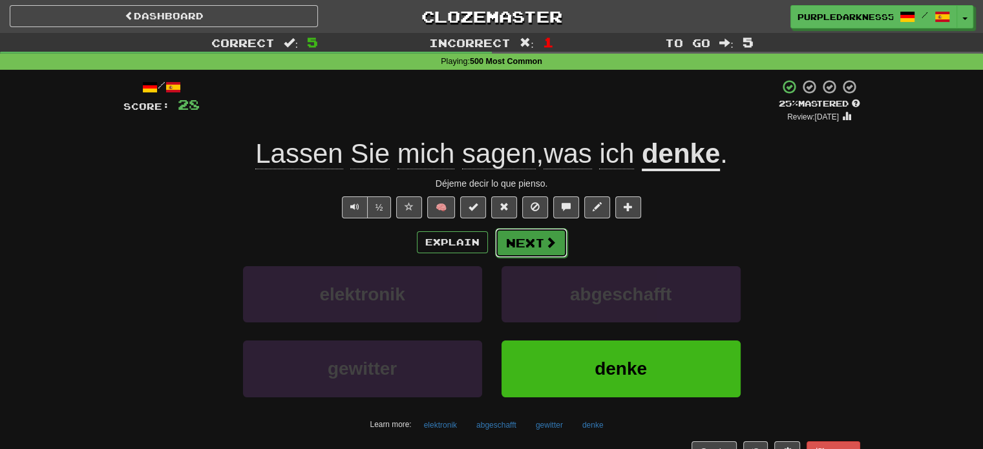
click at [526, 237] on button "Next" at bounding box center [531, 243] width 72 height 30
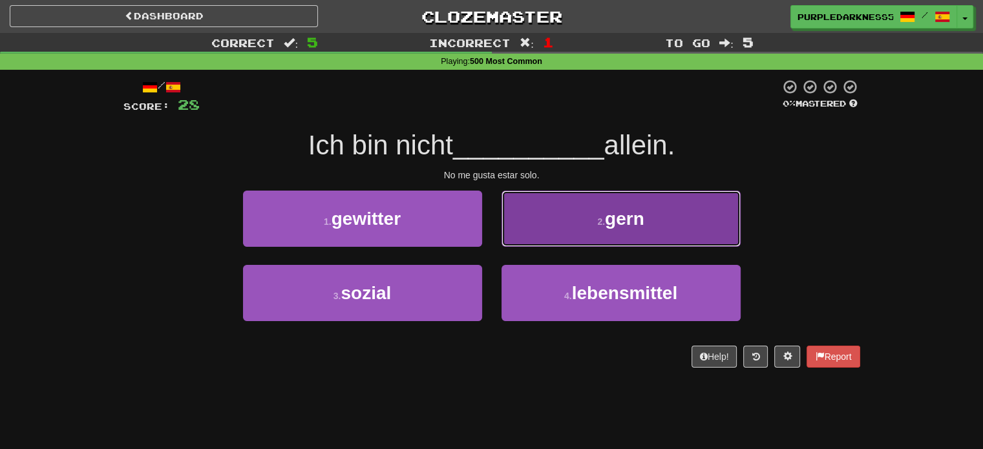
click at [576, 221] on button "2 . gern" at bounding box center [620, 219] width 239 height 56
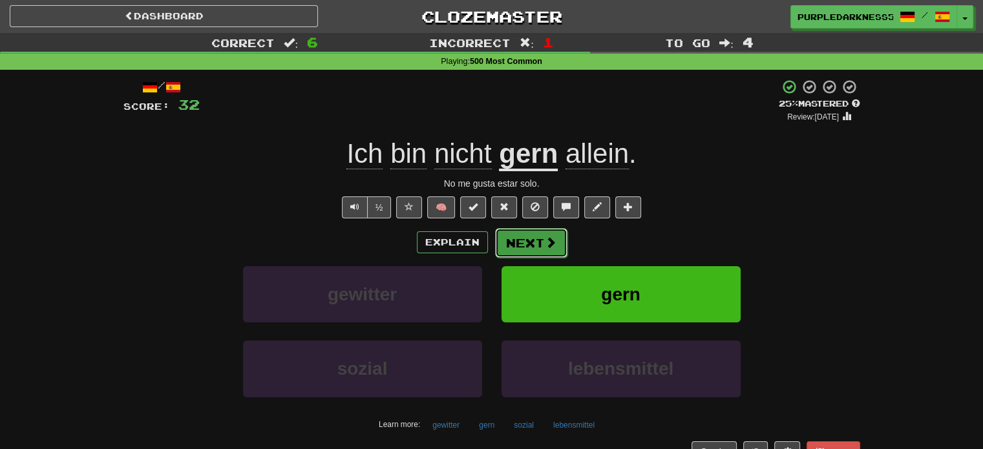
click at [525, 240] on button "Next" at bounding box center [531, 243] width 72 height 30
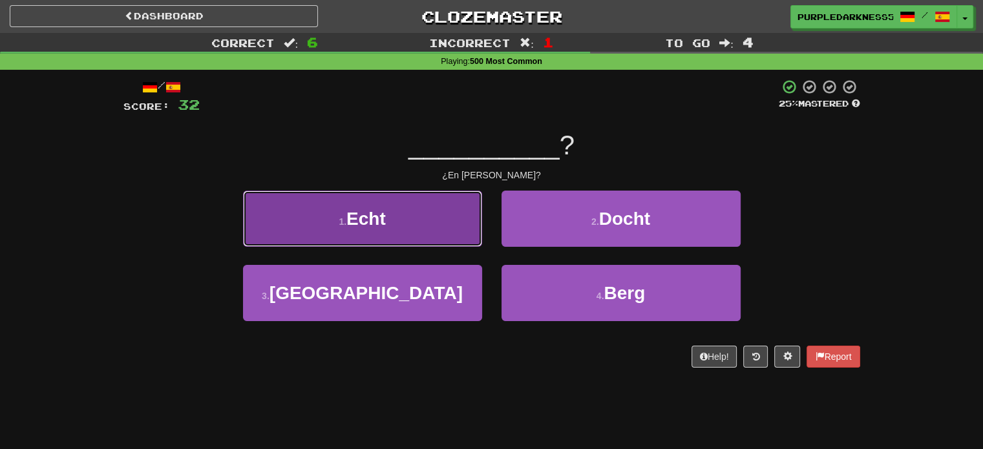
click at [433, 236] on button "1 . Echt" at bounding box center [362, 219] width 239 height 56
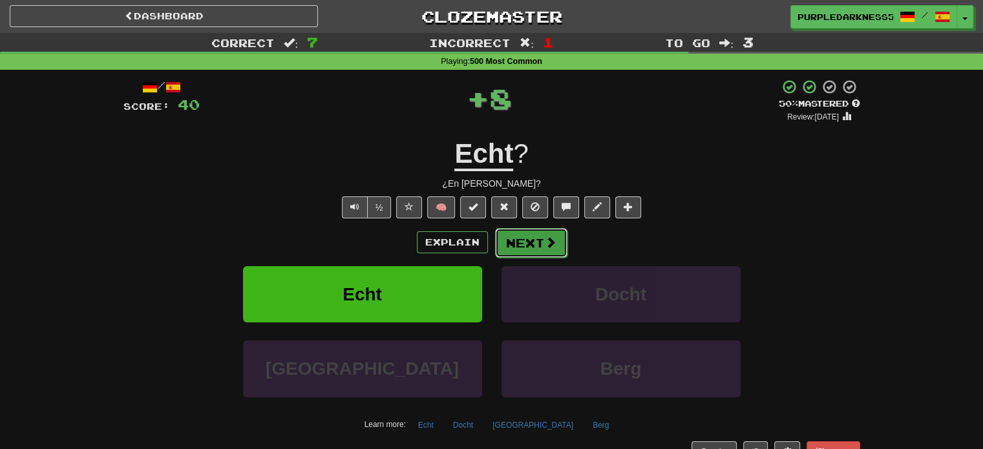
click at [522, 234] on button "Next" at bounding box center [531, 243] width 72 height 30
